Goal: Browse casually

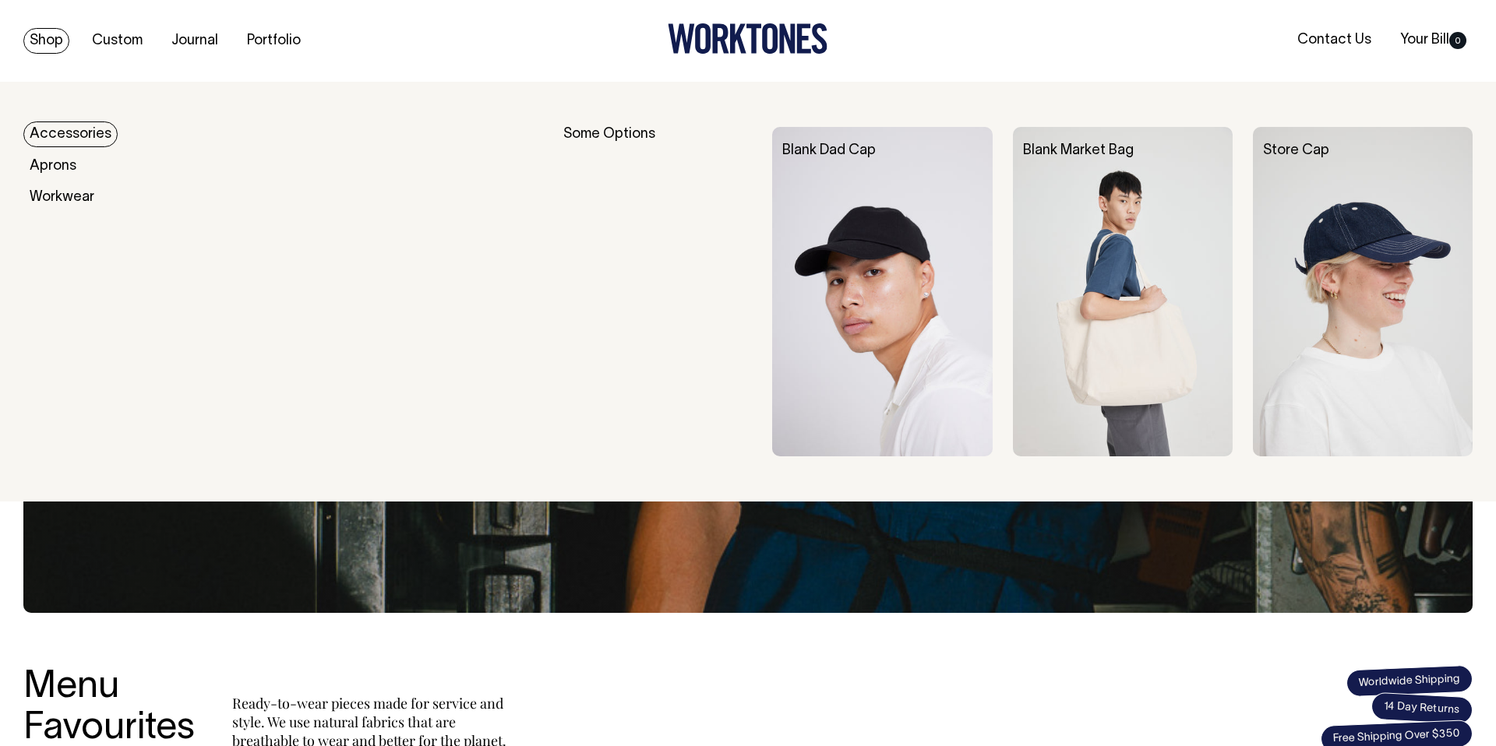
click at [55, 136] on link "Accessories" at bounding box center [70, 135] width 94 height 26
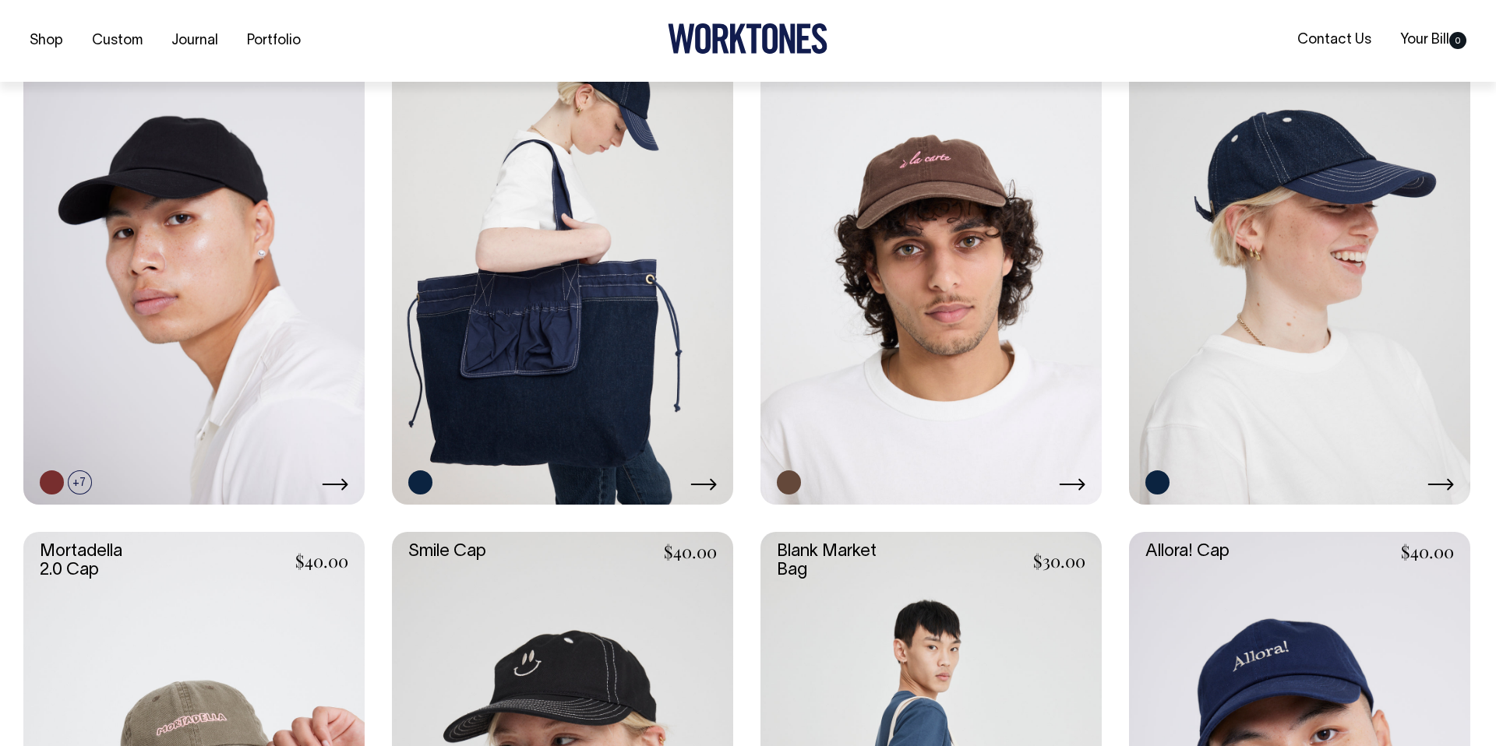
click at [228, 236] on link at bounding box center [193, 249] width 341 height 512
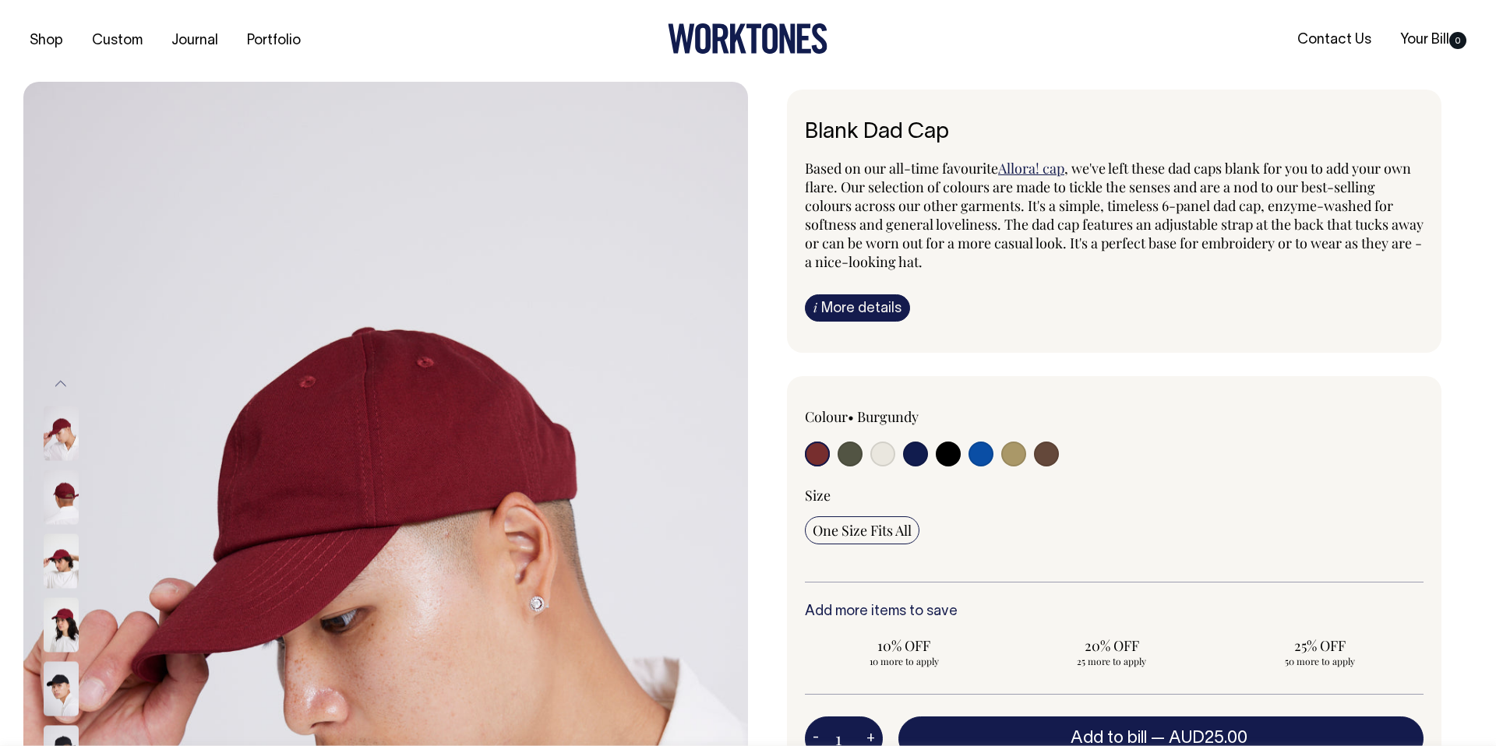
click at [947, 455] on input "radio" at bounding box center [948, 454] width 25 height 25
radio input "true"
select select "Black"
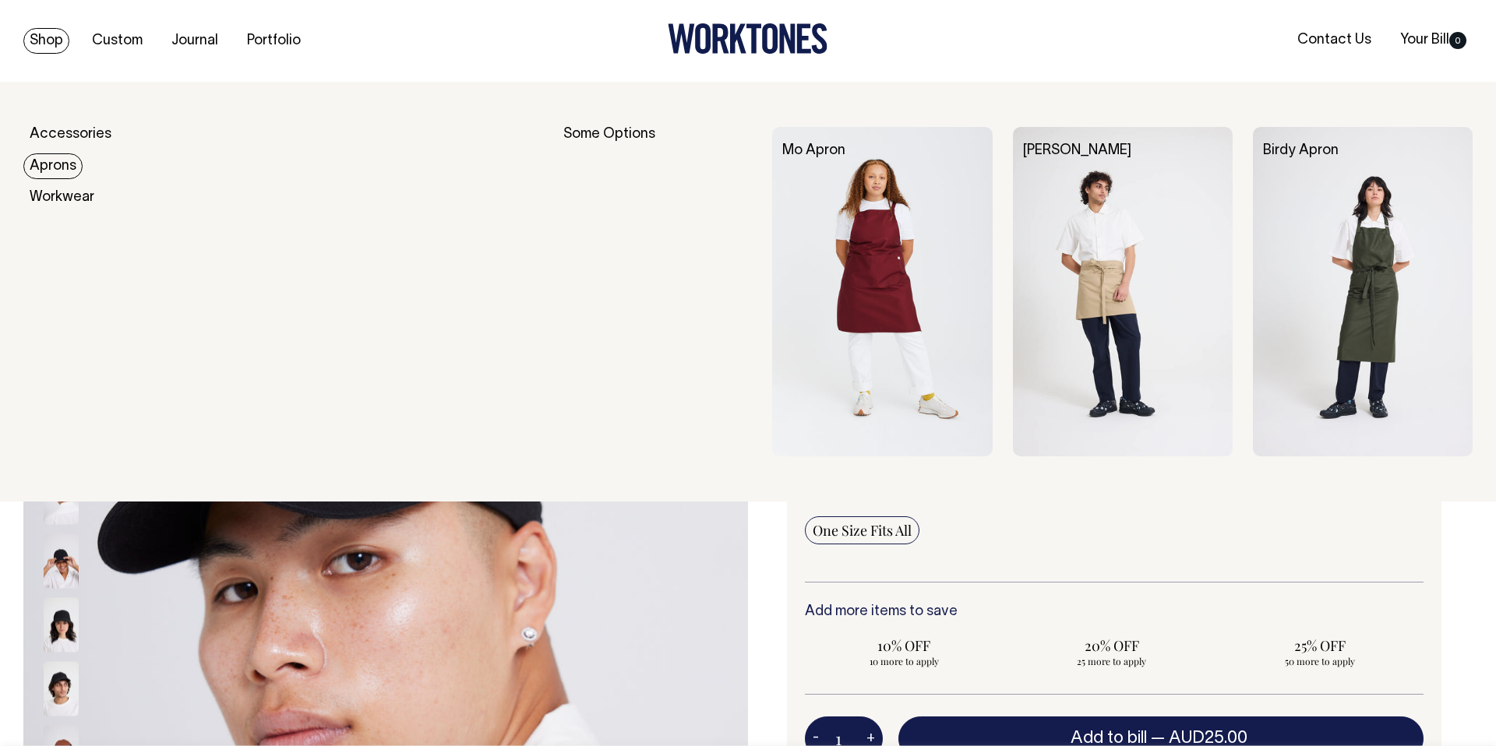
click at [58, 161] on link "Aprons" at bounding box center [52, 167] width 59 height 26
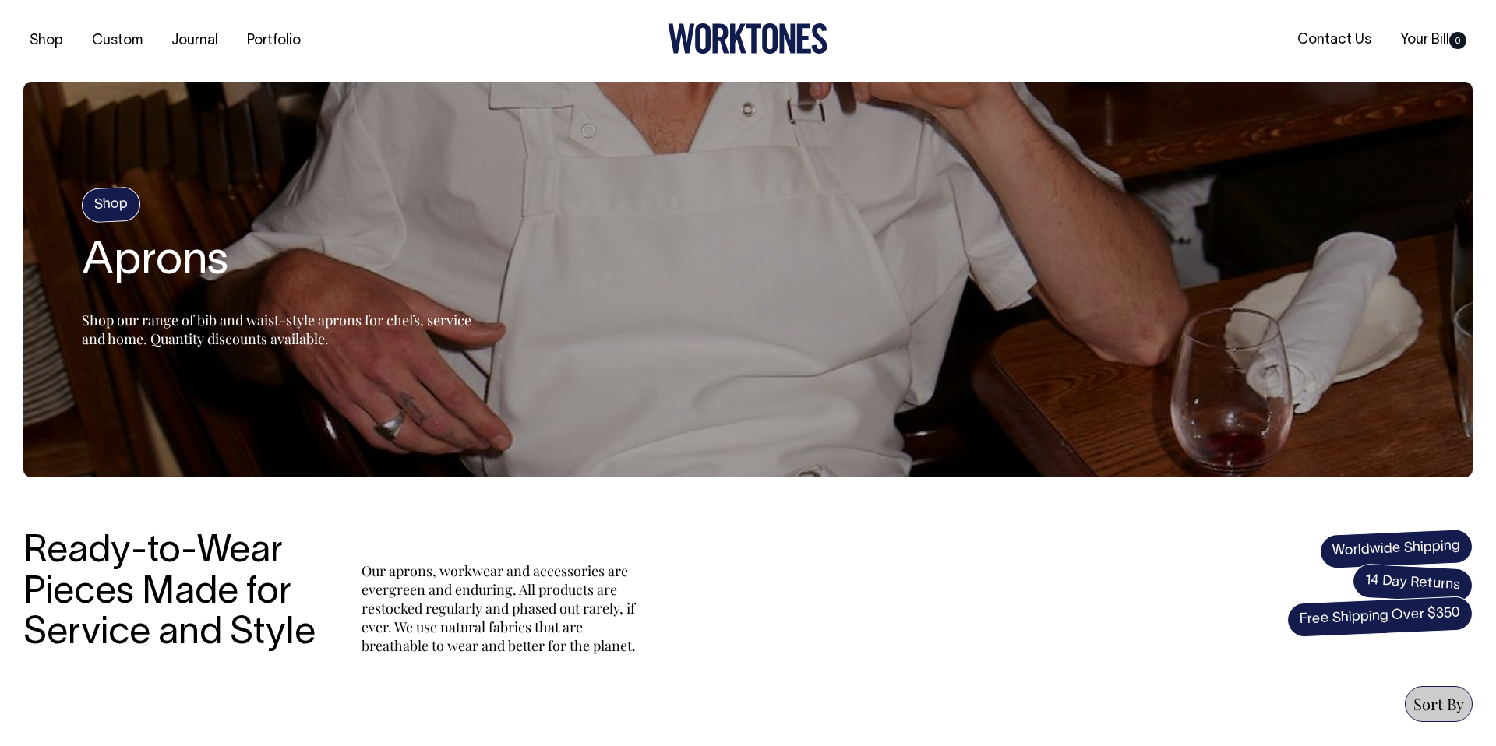
click at [135, 238] on h2 "Aprons" at bounding box center [277, 263] width 390 height 50
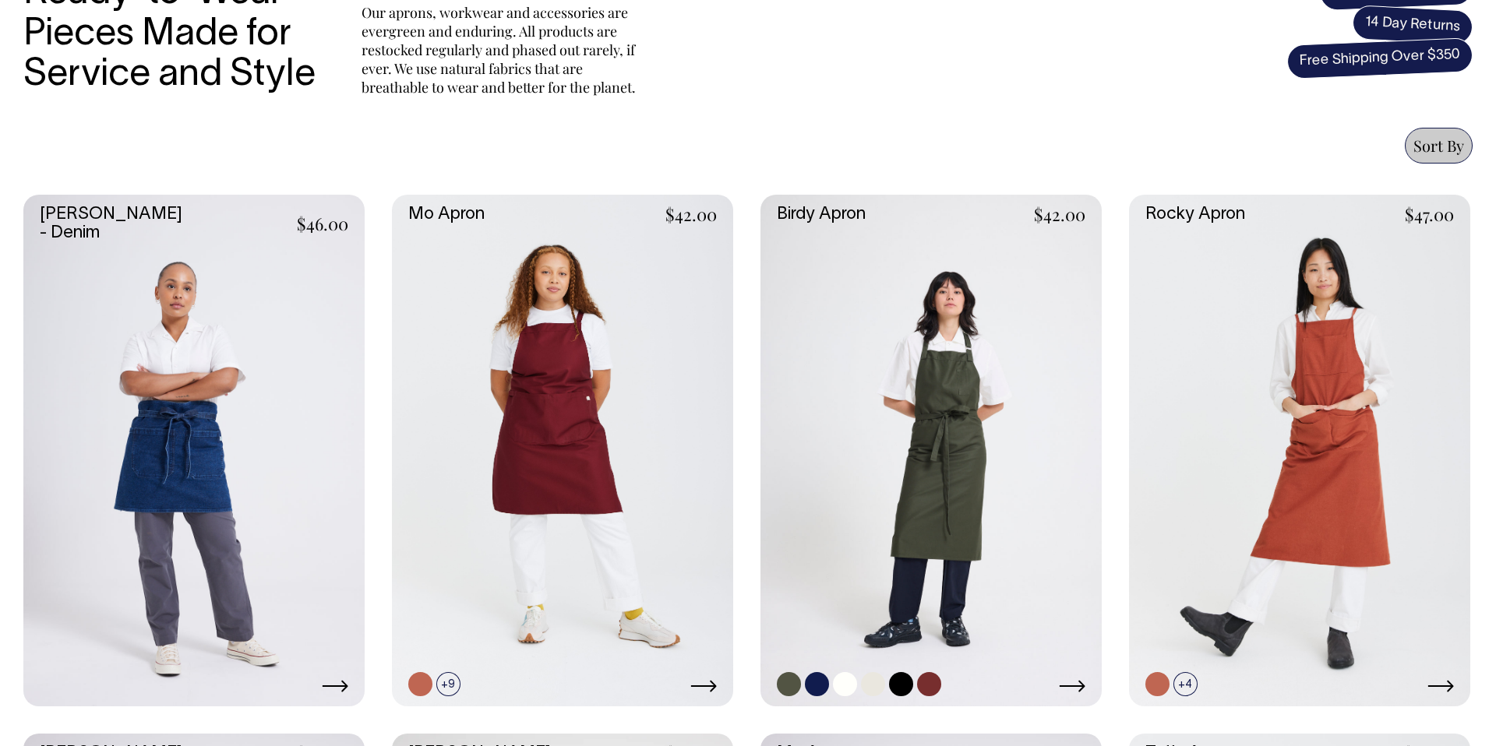
click at [923, 407] on link at bounding box center [931, 451] width 341 height 512
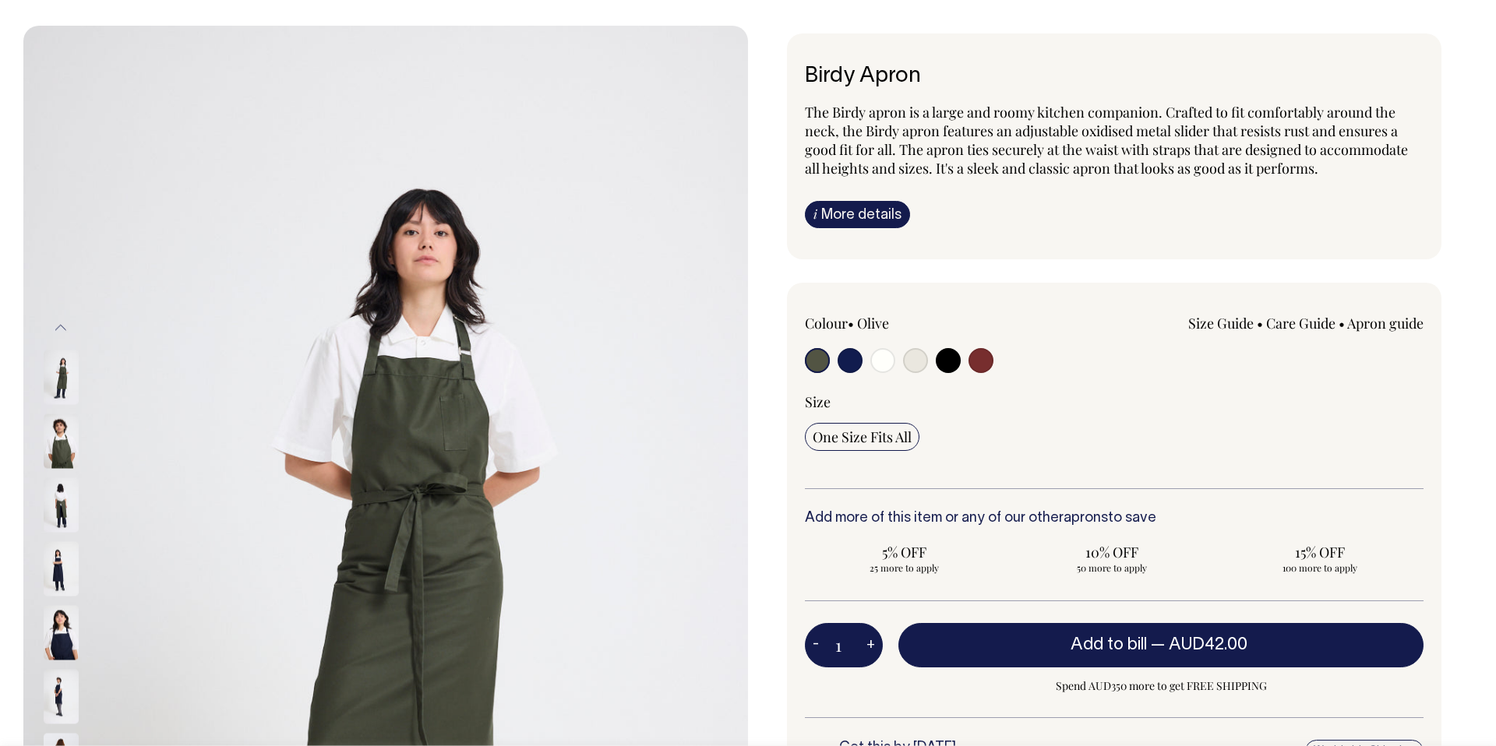
scroll to position [57, 0]
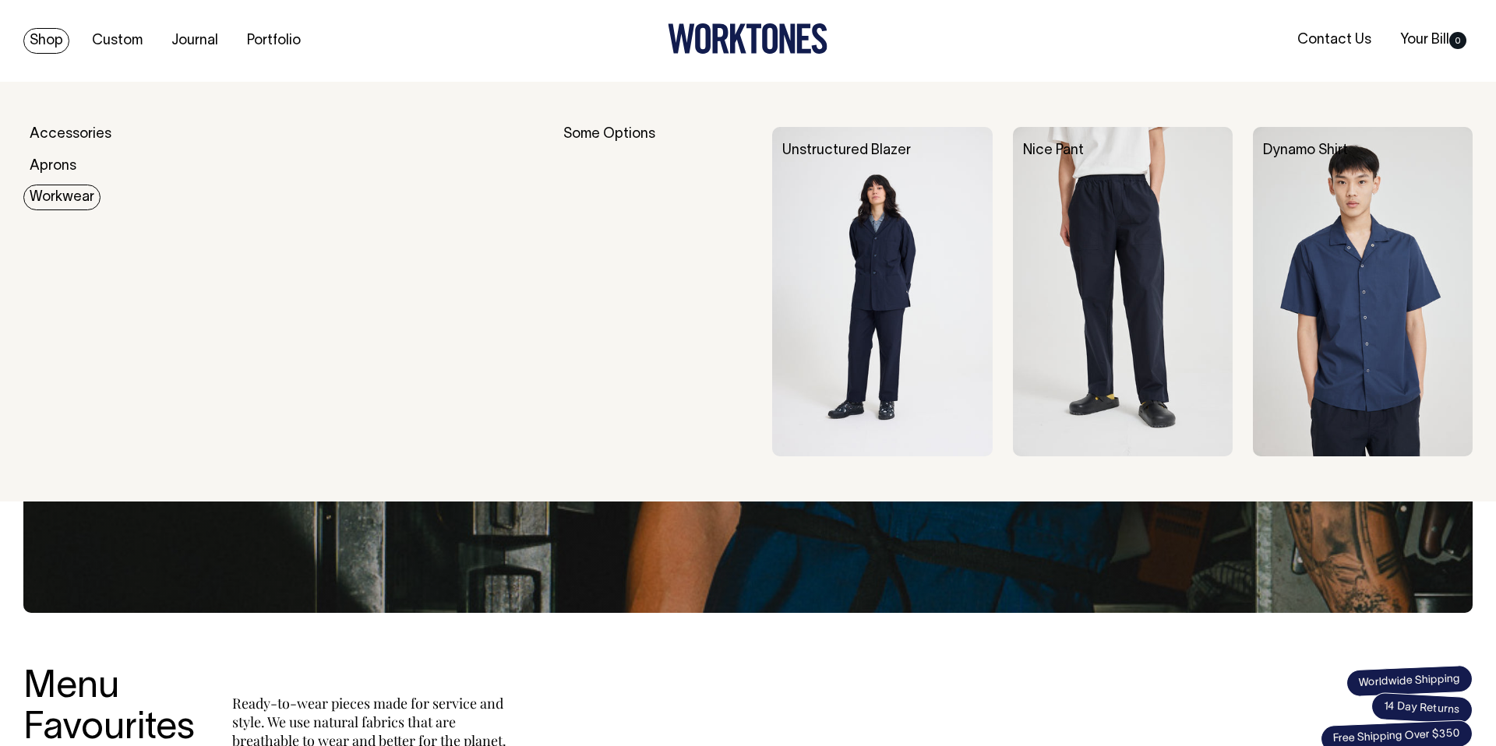
click at [64, 189] on link "Workwear" at bounding box center [61, 198] width 77 height 26
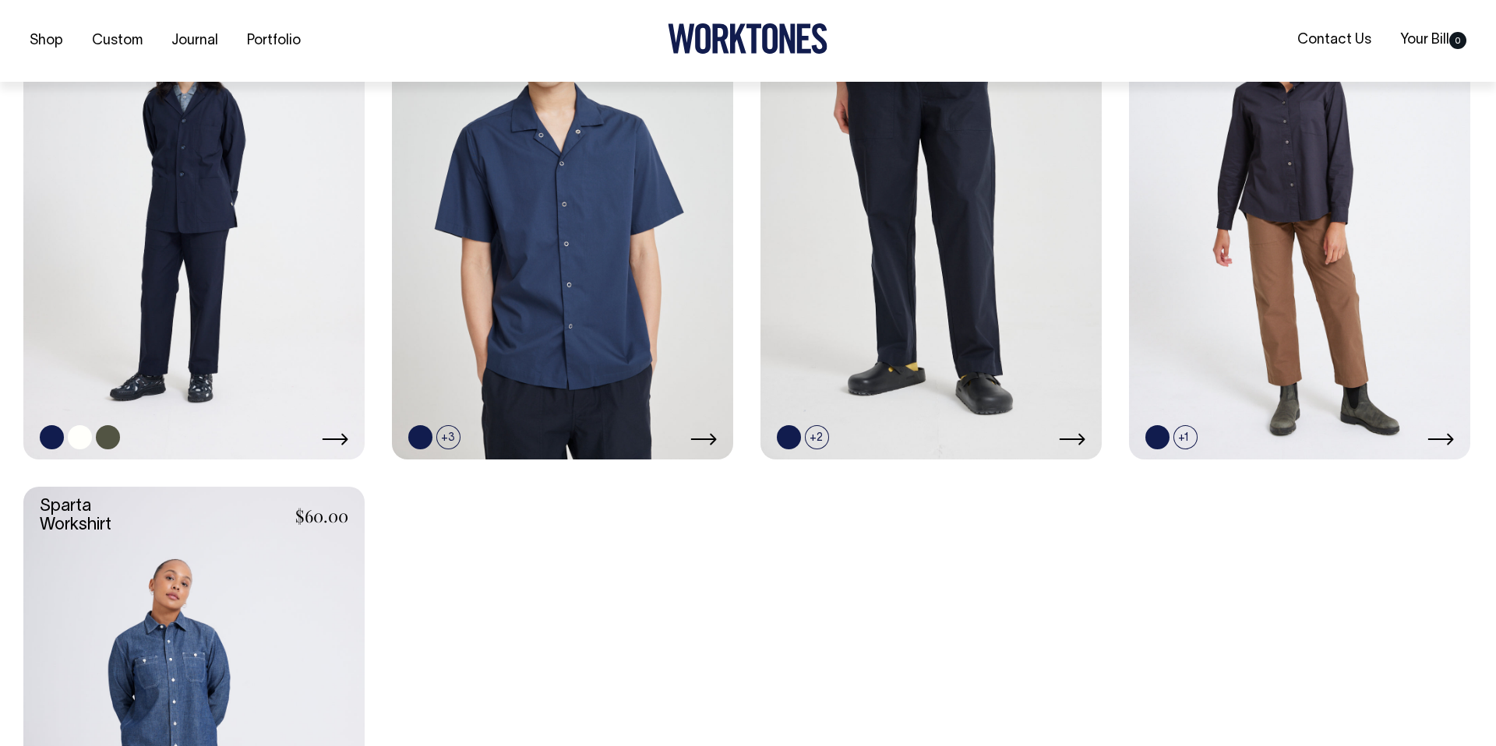
scroll to position [806, 0]
click at [283, 291] on link at bounding box center [193, 203] width 341 height 512
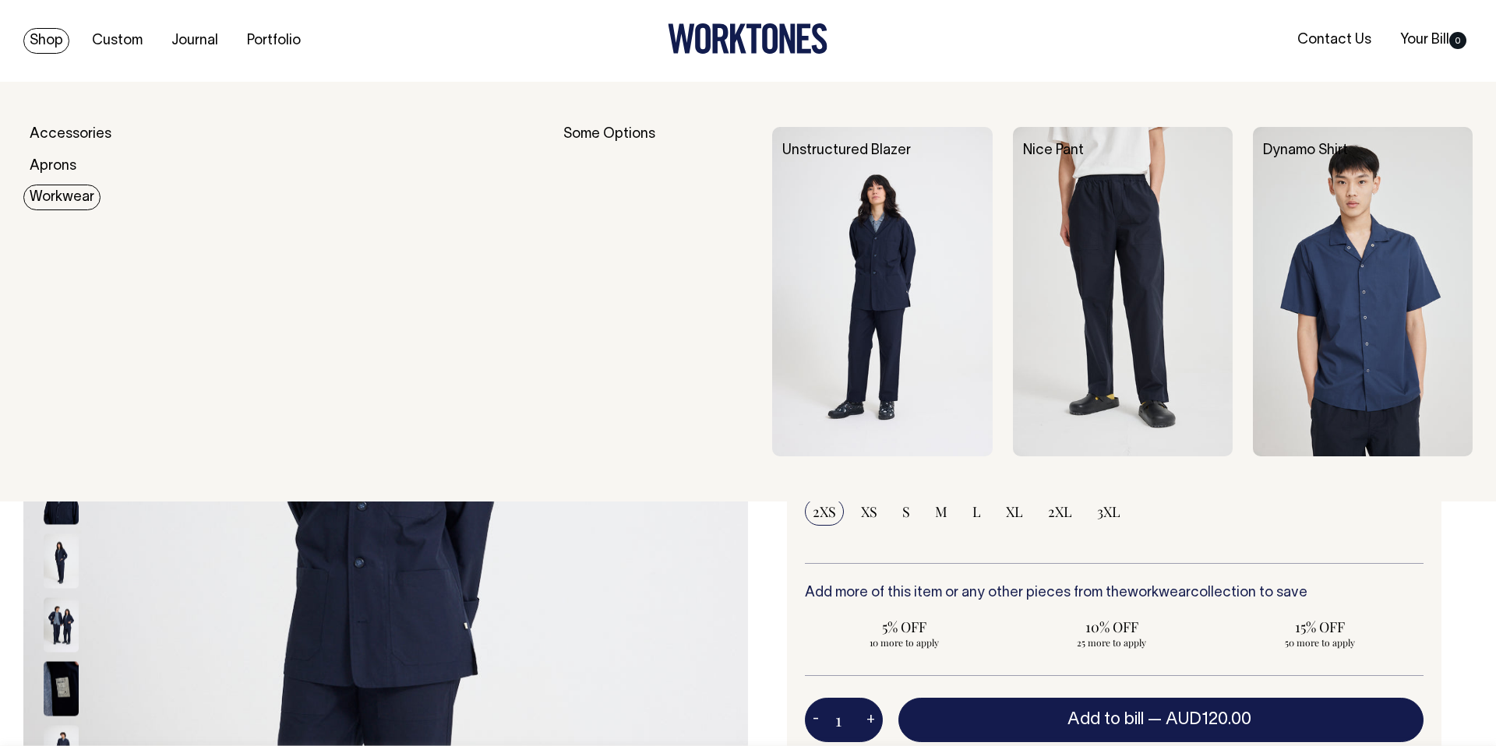
click at [1100, 291] on img at bounding box center [1123, 292] width 220 height 330
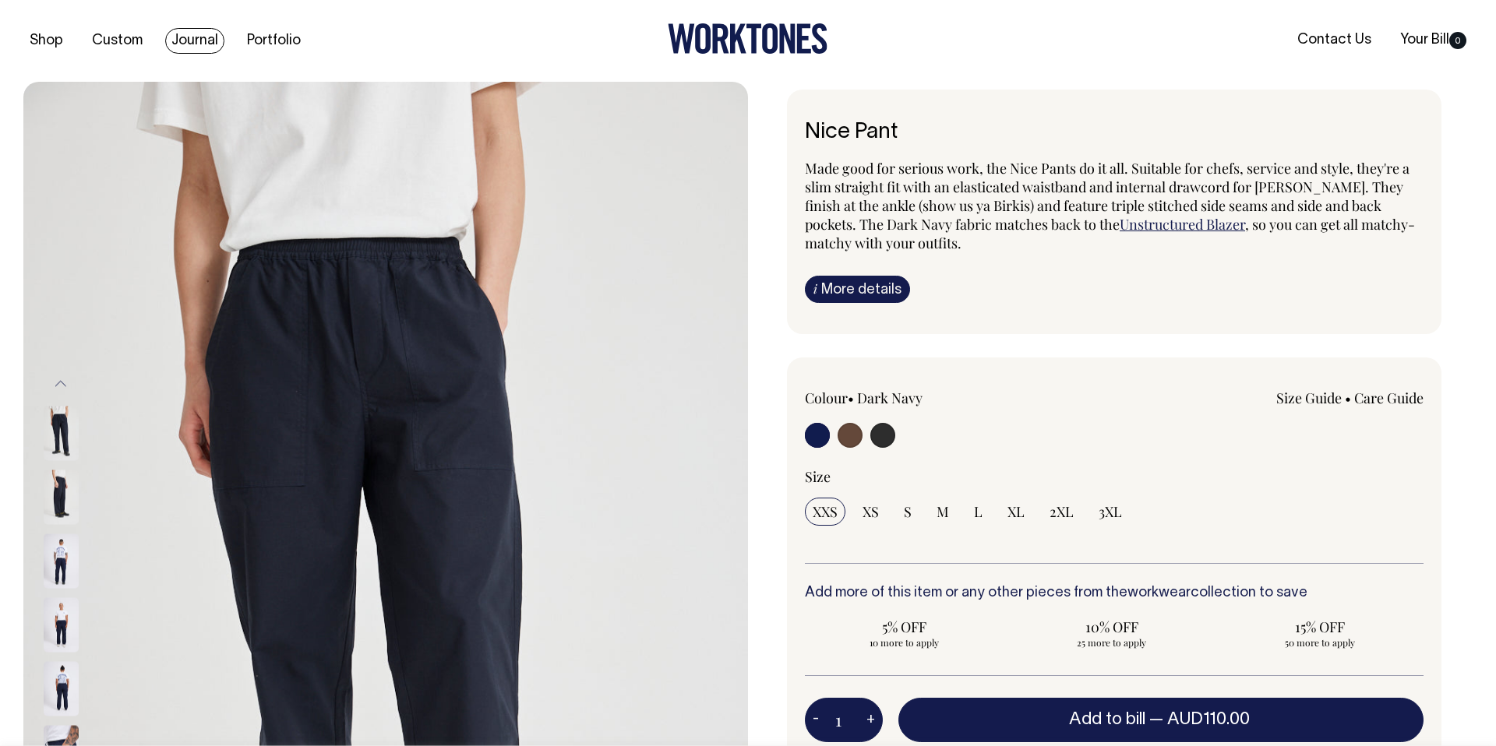
click at [177, 43] on link "Journal" at bounding box center [194, 41] width 59 height 26
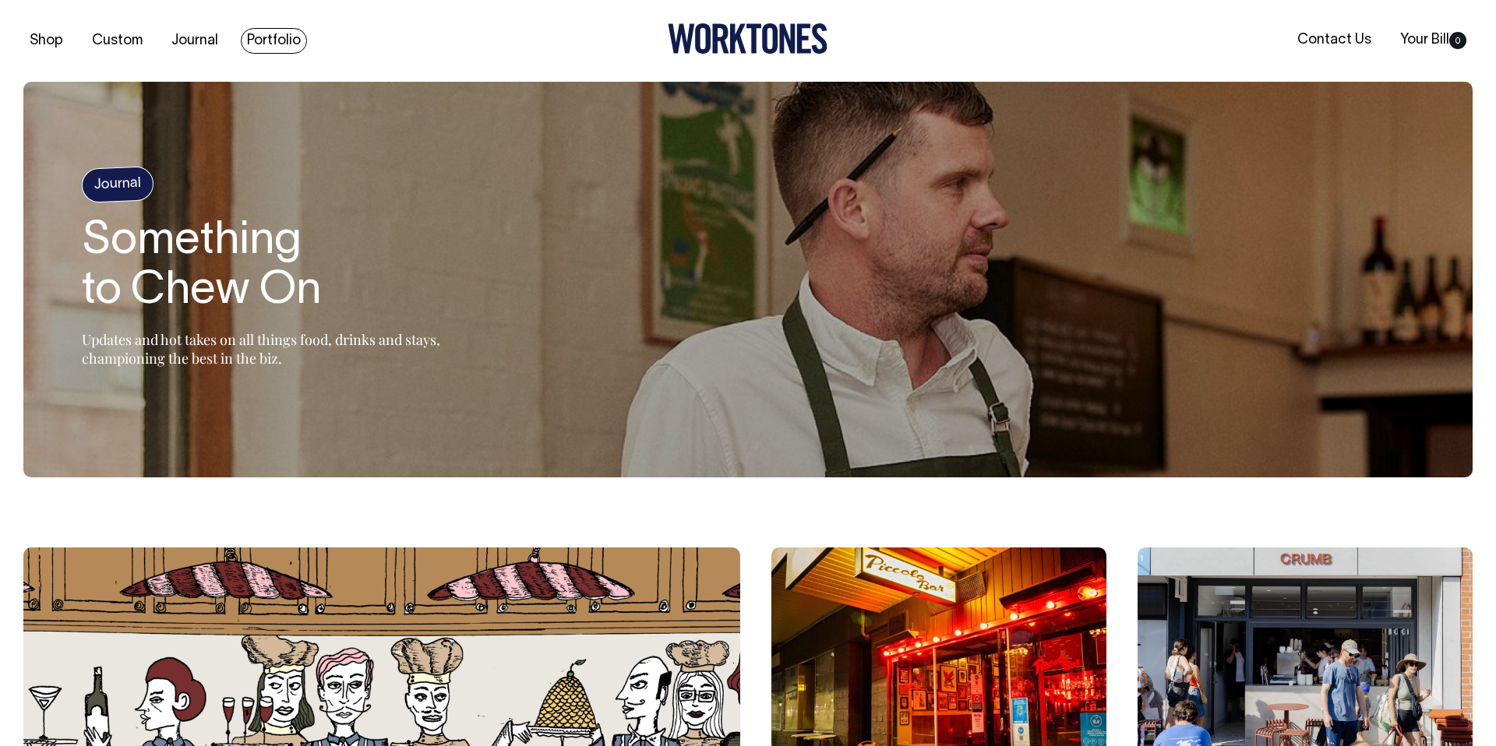
click at [278, 40] on link "Portfolio" at bounding box center [274, 41] width 66 height 26
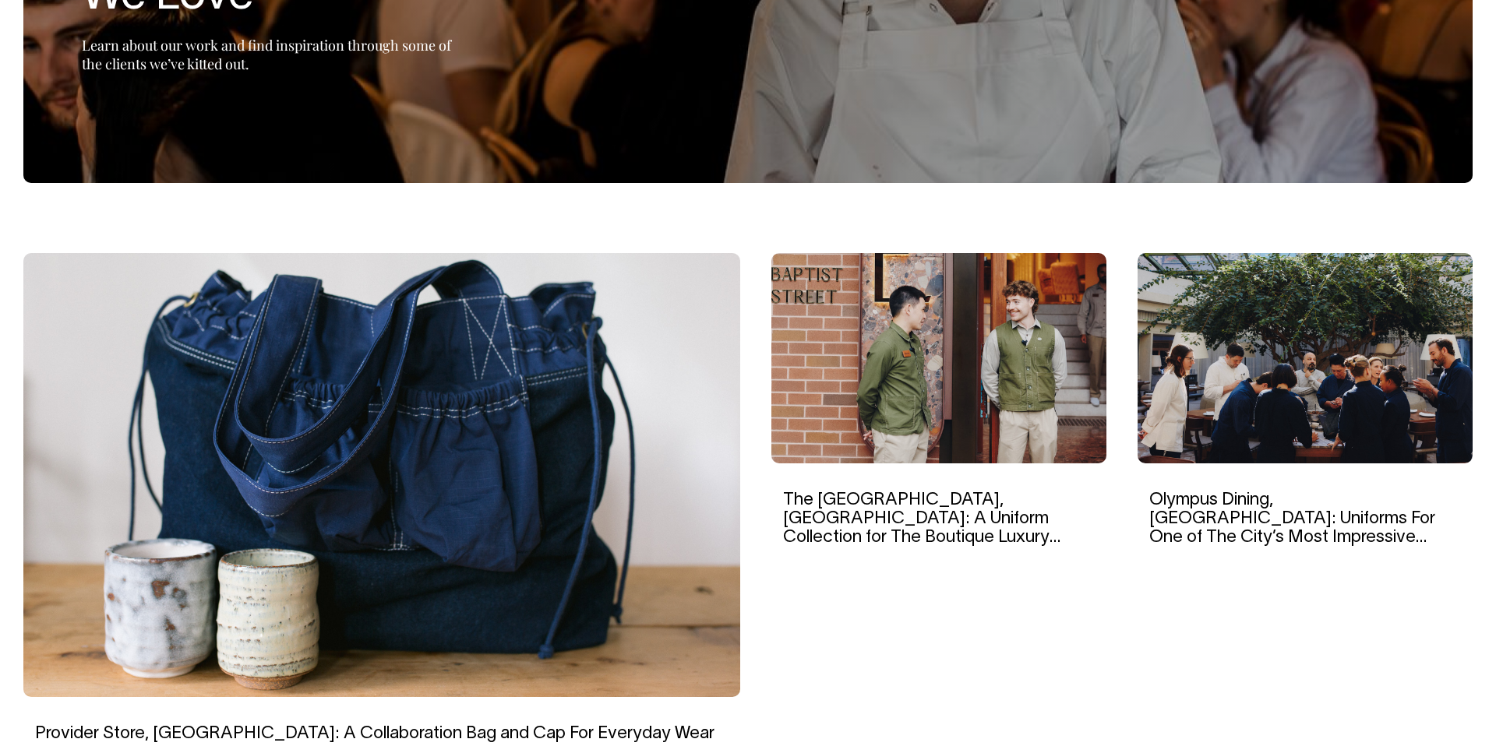
click at [1304, 341] on img at bounding box center [1305, 358] width 335 height 210
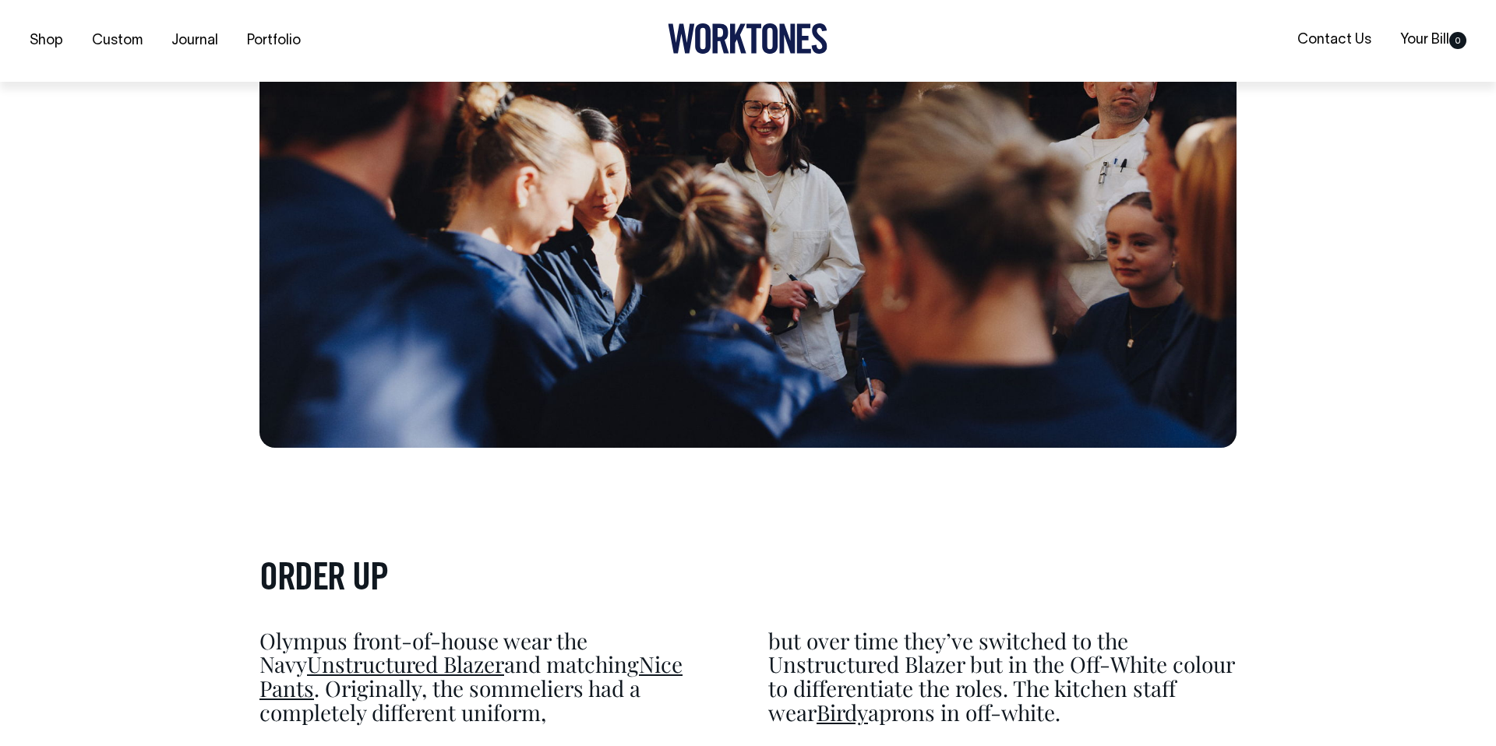
scroll to position [4375, 0]
